Goal: Check status: Check status

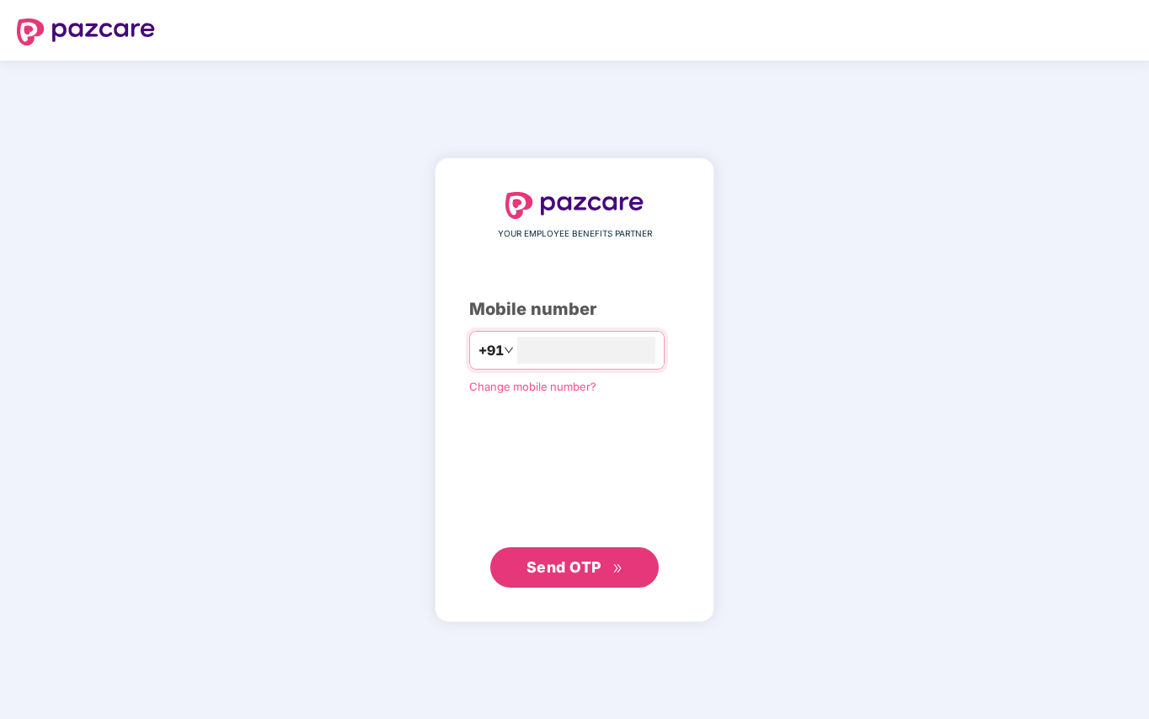
type input "**********"
click at [579, 564] on span "Send OTP" at bounding box center [563, 567] width 75 height 18
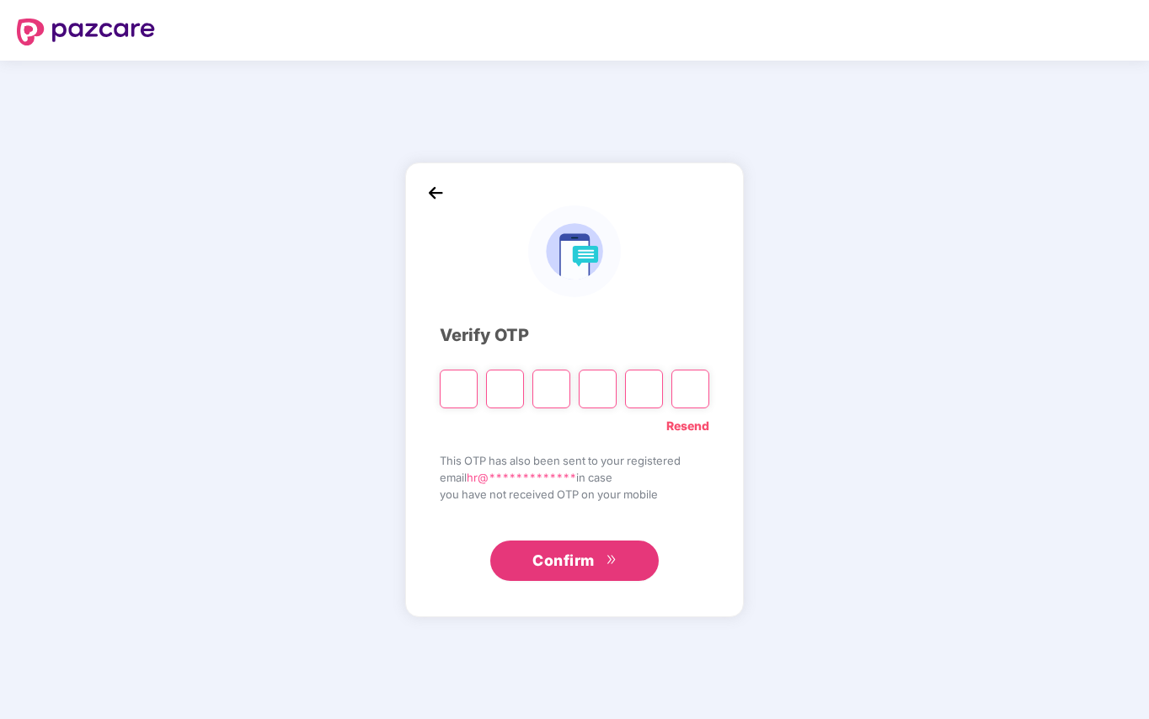
type input "*"
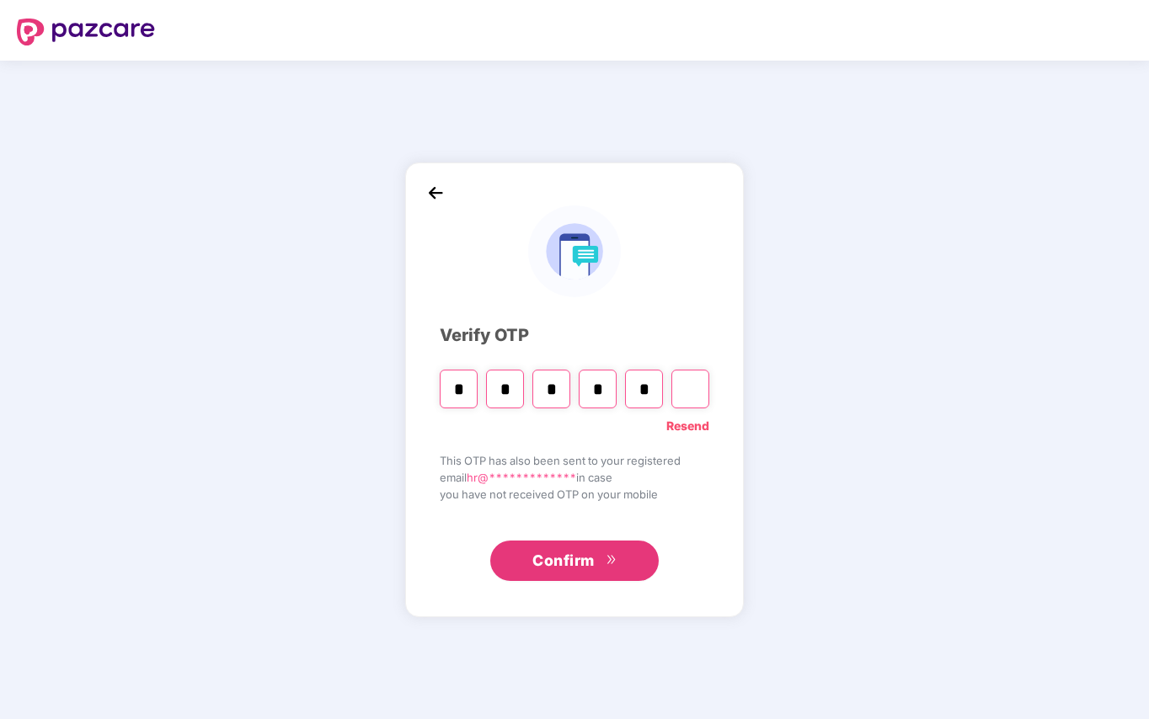
type input "*"
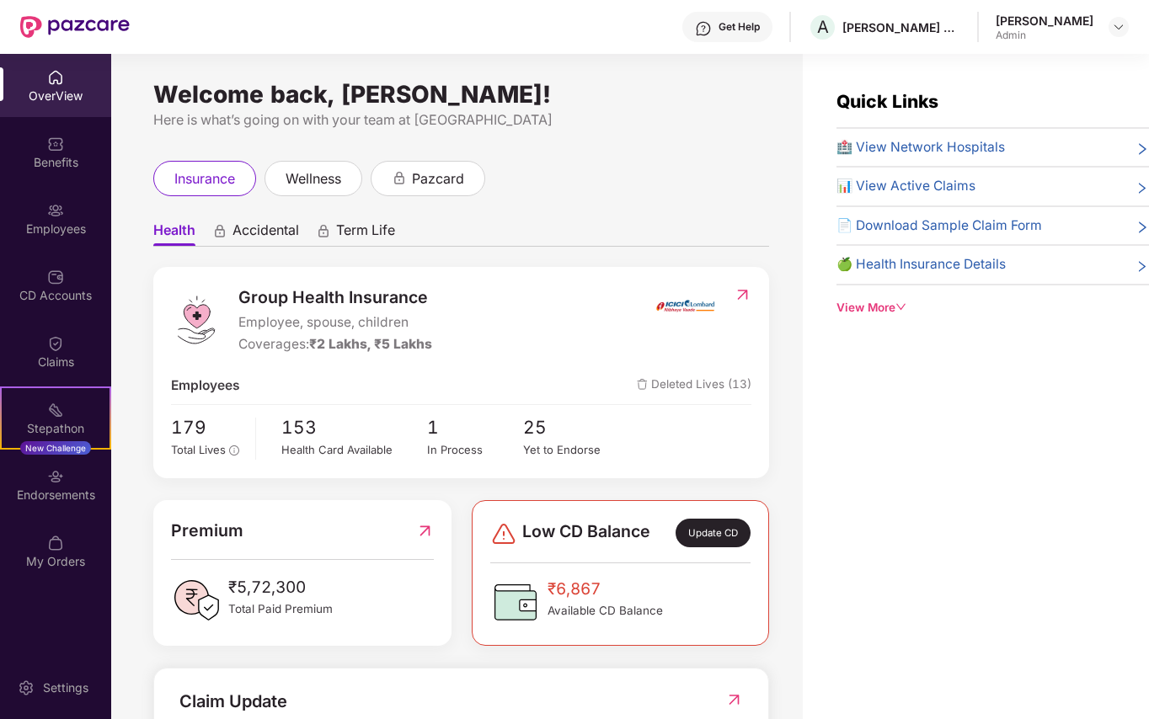
click at [913, 184] on span "📊 View Active Claims" at bounding box center [905, 186] width 139 height 20
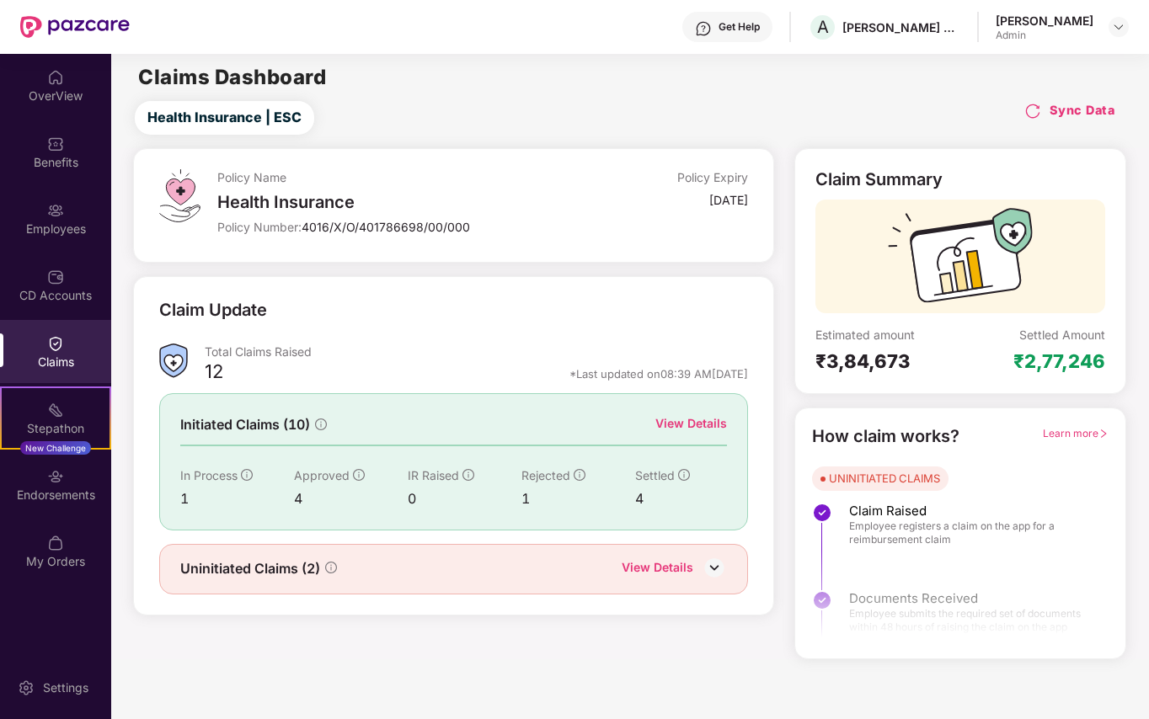
click at [1031, 106] on img at bounding box center [1032, 111] width 17 height 17
